Goal: Go to known website: Access a specific website the user already knows

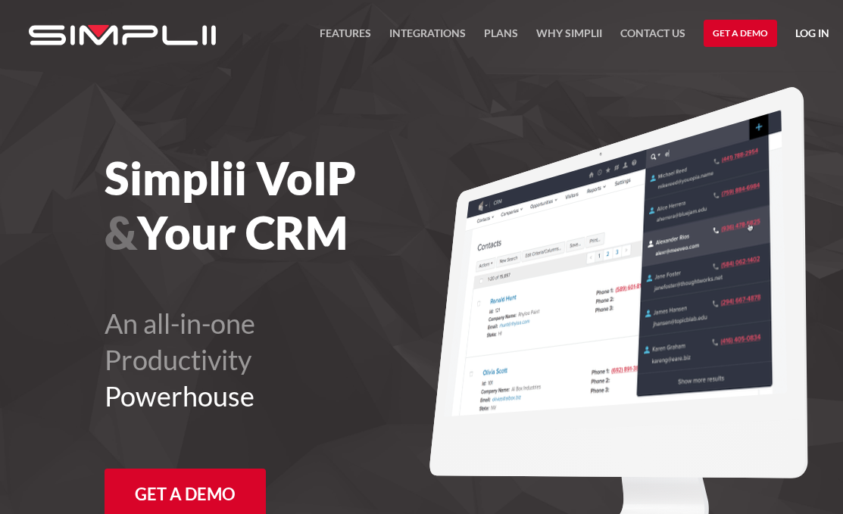
click at [814, 42] on link "Log in" at bounding box center [812, 35] width 34 height 23
click at [810, 34] on link "Log in" at bounding box center [812, 35] width 34 height 23
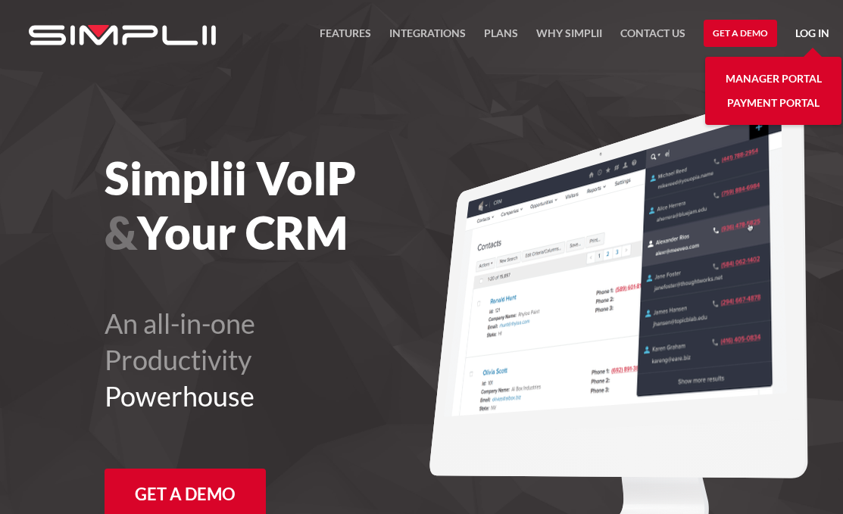
click at [767, 76] on link "Manager Portal" at bounding box center [773, 79] width 96 height 24
